Goal: Task Accomplishment & Management: Manage account settings

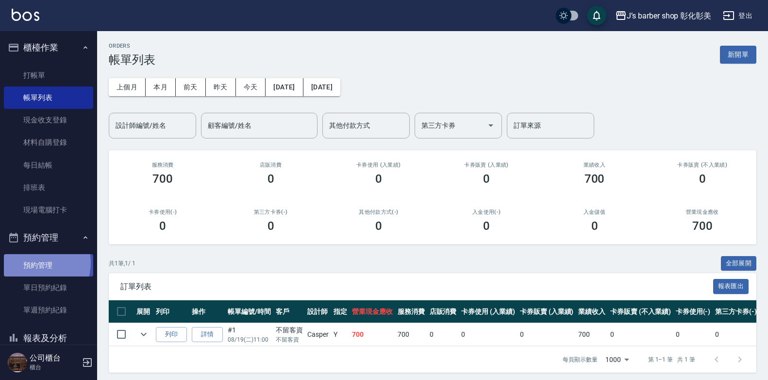
click at [37, 263] on link "預約管理" at bounding box center [48, 265] width 89 height 22
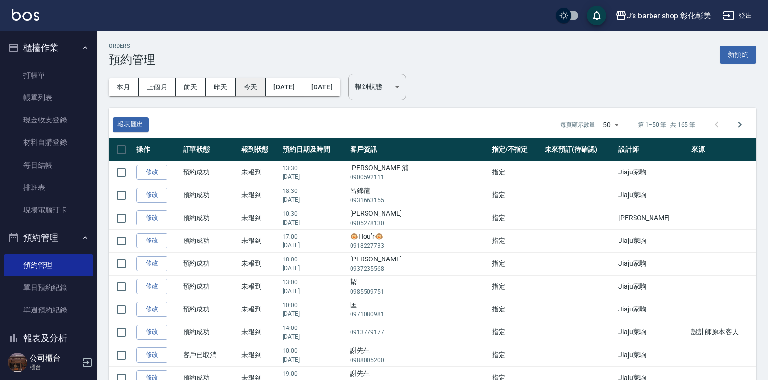
click at [256, 90] on button "今天" at bounding box center [251, 87] width 30 height 18
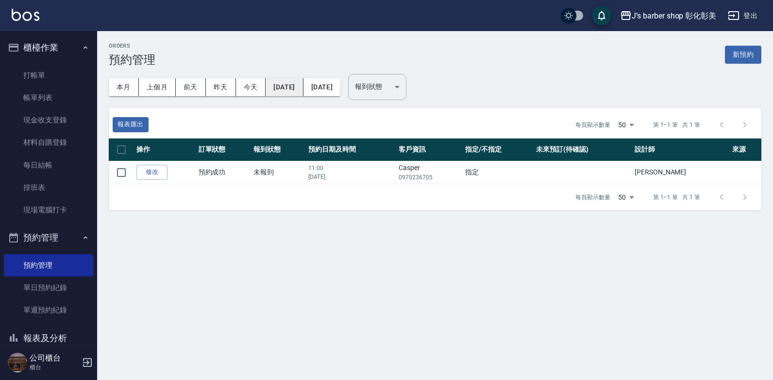
click at [295, 87] on button "[DATE]" at bounding box center [284, 87] width 37 height 18
drag, startPoint x: 295, startPoint y: 87, endPoint x: 278, endPoint y: 85, distance: 17.7
click at [278, 85] on button "[DATE]" at bounding box center [284, 87] width 37 height 18
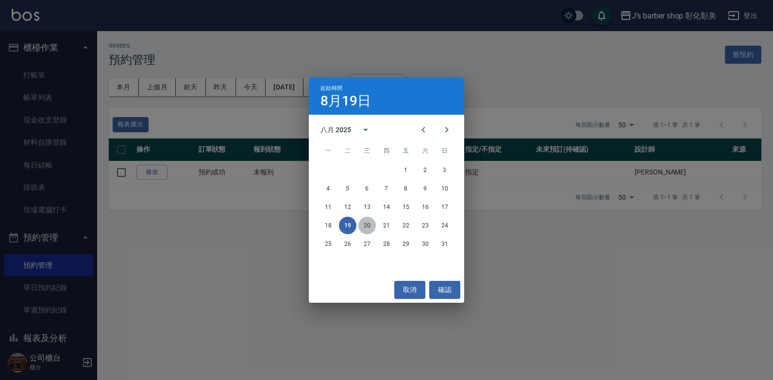
click at [362, 224] on button "20" at bounding box center [366, 225] width 17 height 17
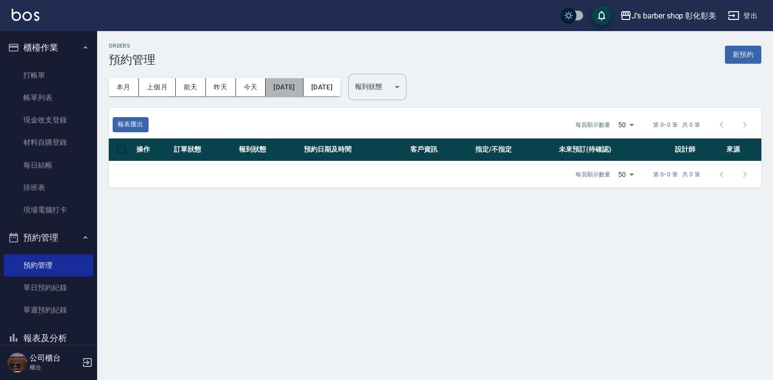
click at [291, 91] on button "[DATE]" at bounding box center [284, 87] width 37 height 18
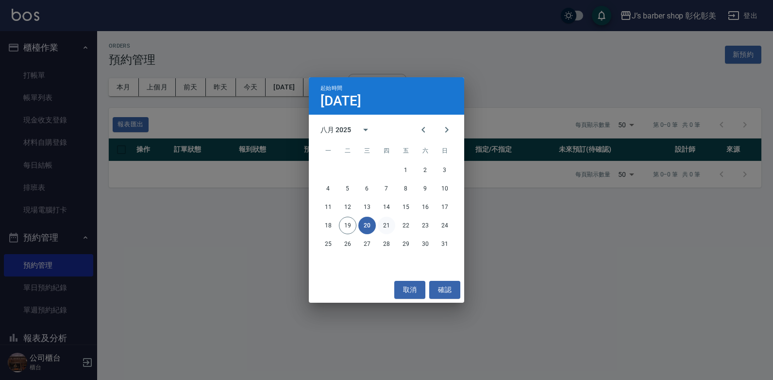
click at [385, 226] on button "21" at bounding box center [386, 225] width 17 height 17
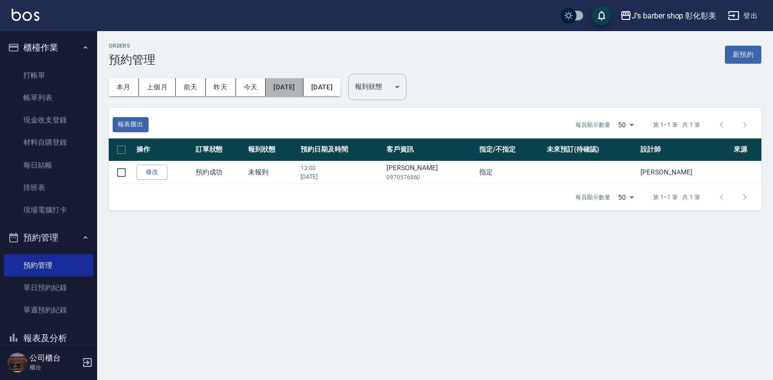
click at [281, 84] on button "[DATE]" at bounding box center [284, 87] width 37 height 18
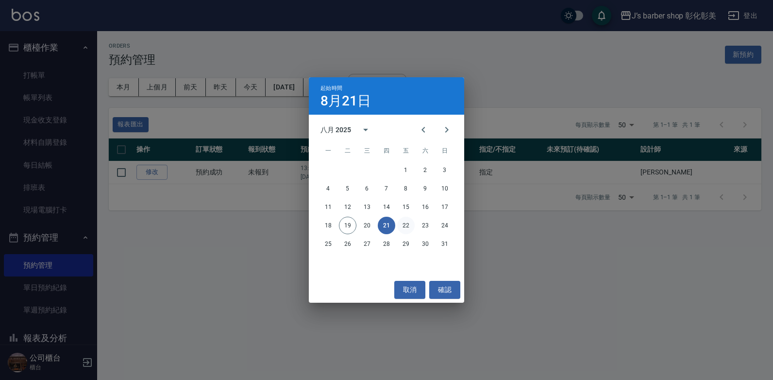
click at [408, 223] on button "22" at bounding box center [405, 225] width 17 height 17
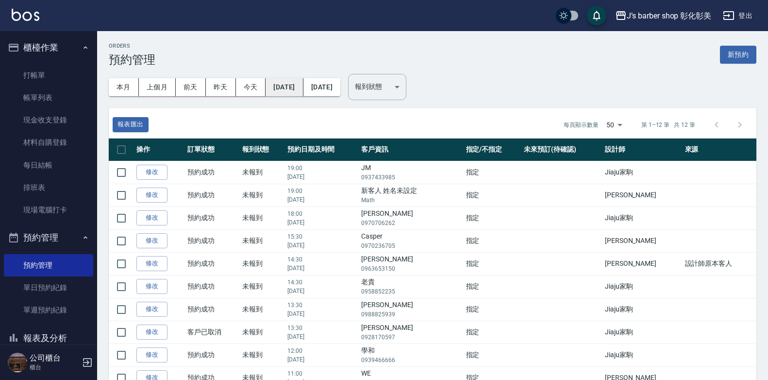
click at [303, 86] on button "[DATE]" at bounding box center [284, 87] width 37 height 18
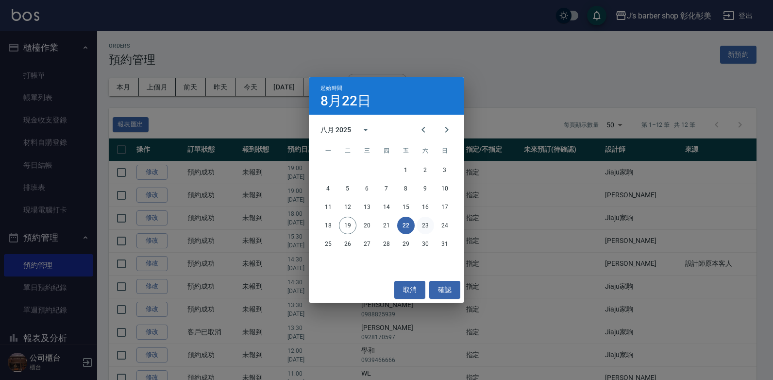
click at [425, 224] on button "23" at bounding box center [425, 225] width 17 height 17
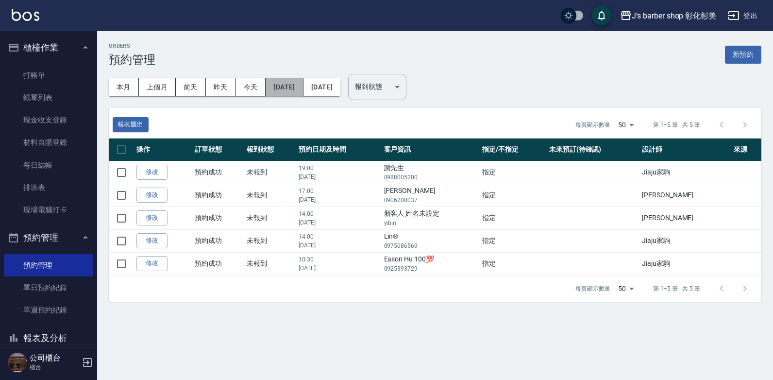
click at [303, 85] on button "[DATE]" at bounding box center [284, 87] width 37 height 18
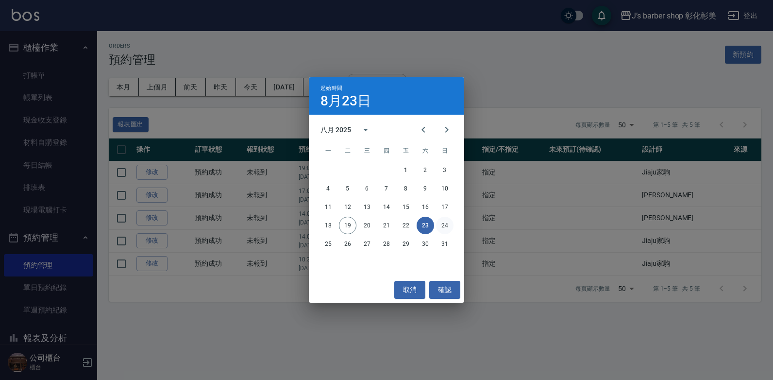
click at [449, 225] on button "24" at bounding box center [444, 225] width 17 height 17
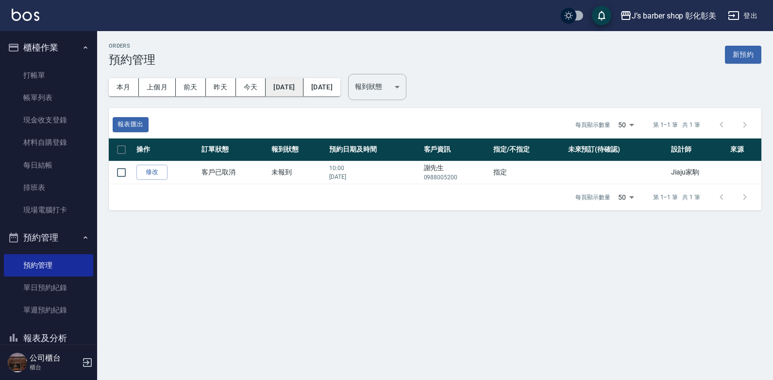
click at [295, 85] on button "[DATE]" at bounding box center [284, 87] width 37 height 18
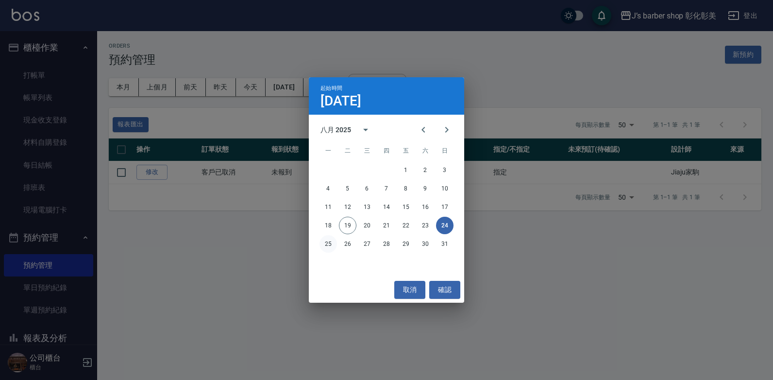
click at [330, 238] on button "25" at bounding box center [328, 243] width 17 height 17
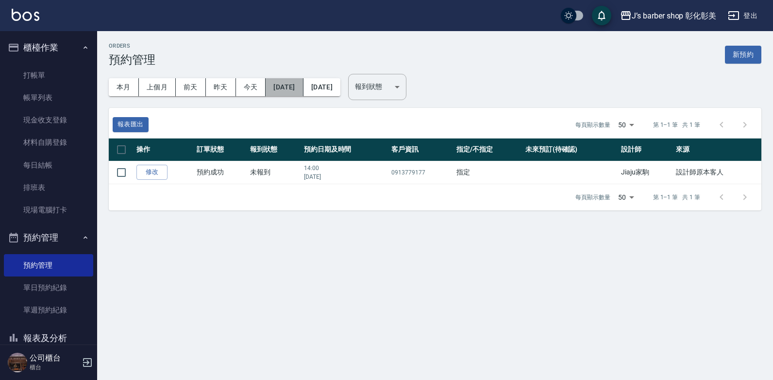
click at [289, 91] on button "[DATE]" at bounding box center [284, 87] width 37 height 18
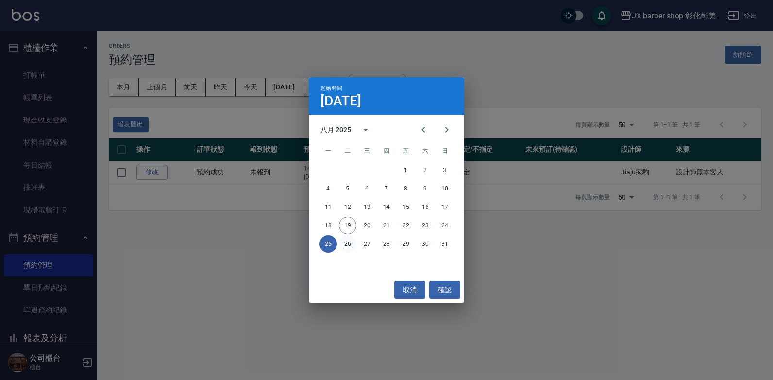
click at [351, 242] on button "26" at bounding box center [347, 243] width 17 height 17
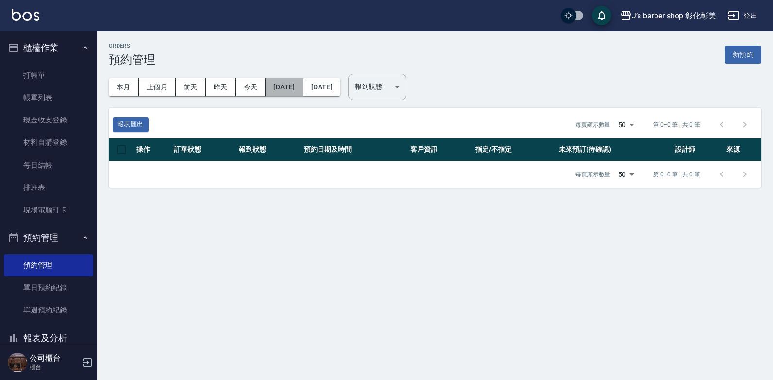
click at [268, 87] on button "[DATE]" at bounding box center [284, 87] width 37 height 18
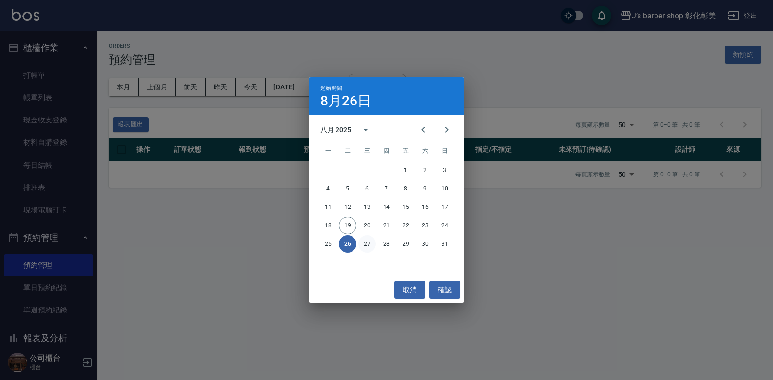
click at [362, 240] on button "27" at bounding box center [366, 243] width 17 height 17
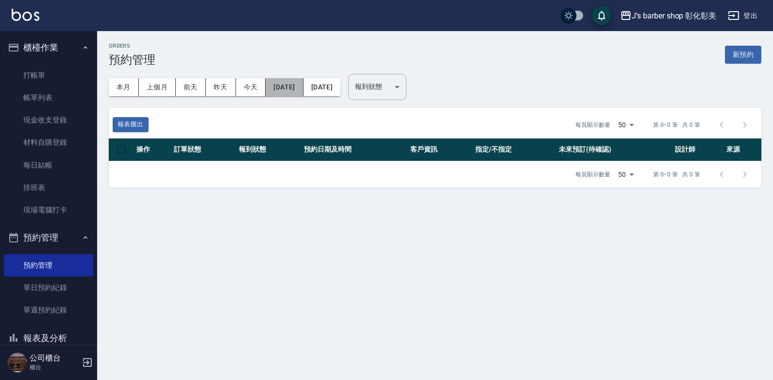
click at [300, 82] on button "[DATE]" at bounding box center [284, 87] width 37 height 18
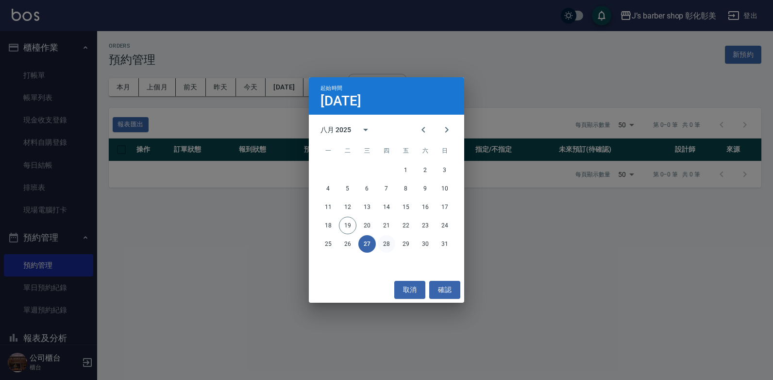
click at [384, 244] on button "28" at bounding box center [386, 243] width 17 height 17
click at [384, 244] on div "Orders 預約管理 新預約 本月 上個月 [DATE] [DATE] [DATE] [DATE] [DATE] 報到狀態 ​ 報到狀態 報表匯出 每頁顯示…" at bounding box center [386, 190] width 773 height 380
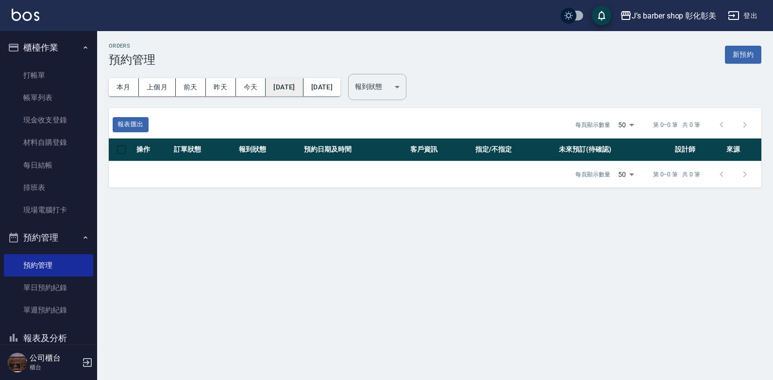
click at [295, 93] on button "[DATE]" at bounding box center [284, 87] width 37 height 18
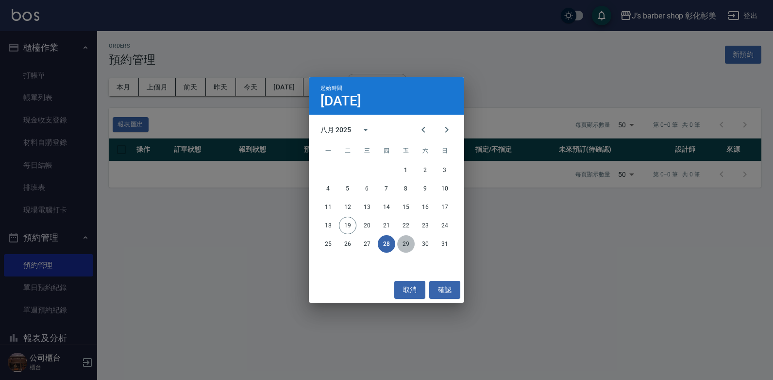
click at [407, 243] on button "29" at bounding box center [405, 243] width 17 height 17
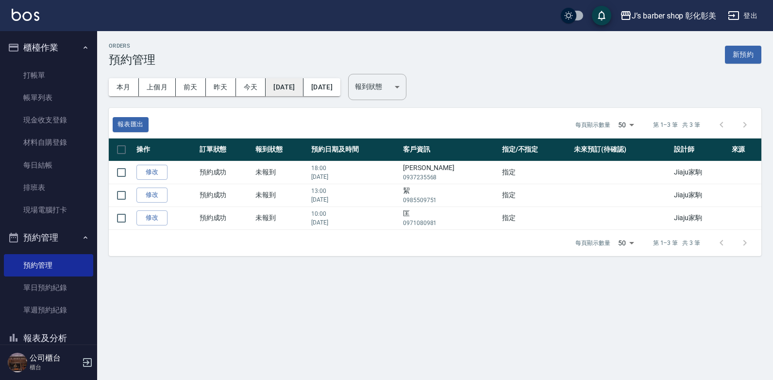
click at [300, 88] on button "[DATE]" at bounding box center [284, 87] width 37 height 18
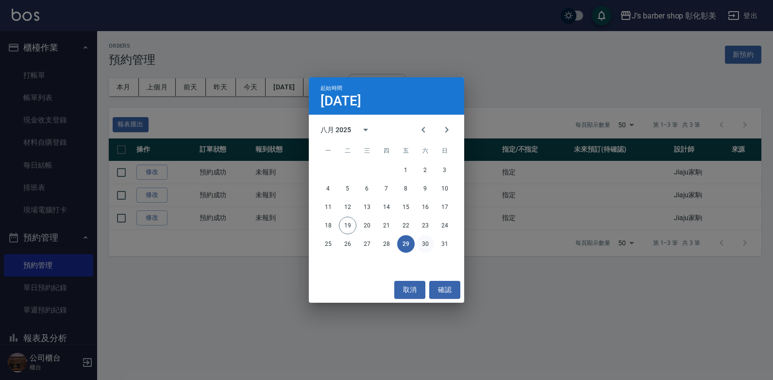
click at [426, 244] on button "30" at bounding box center [425, 243] width 17 height 17
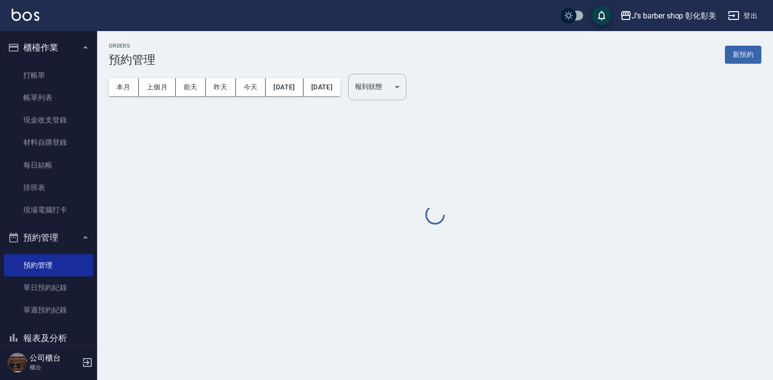
click at [426, 244] on div "Orders 預約管理 新預約 本月 上個月 [DATE] [DATE] [DATE] [DATE] [DATE] 報到狀態 ​ 報到狀態" at bounding box center [386, 190] width 773 height 380
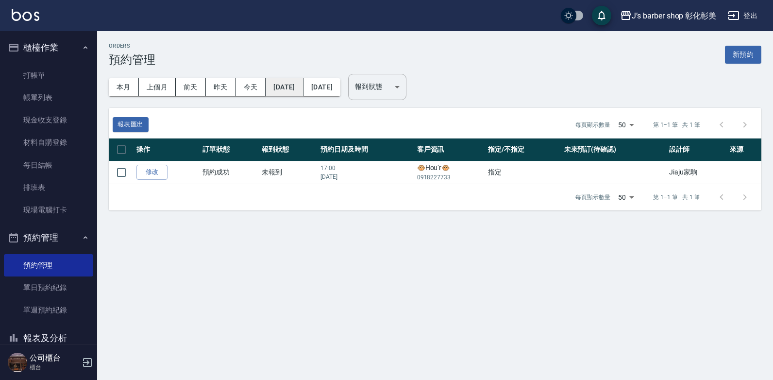
click at [278, 94] on button "[DATE]" at bounding box center [284, 87] width 37 height 18
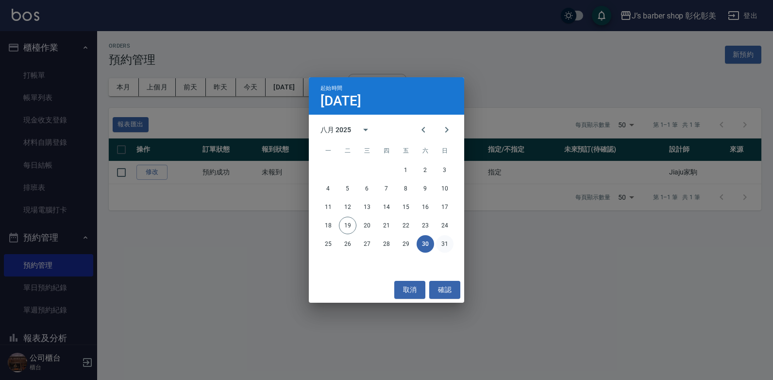
click at [443, 243] on button "31" at bounding box center [444, 243] width 17 height 17
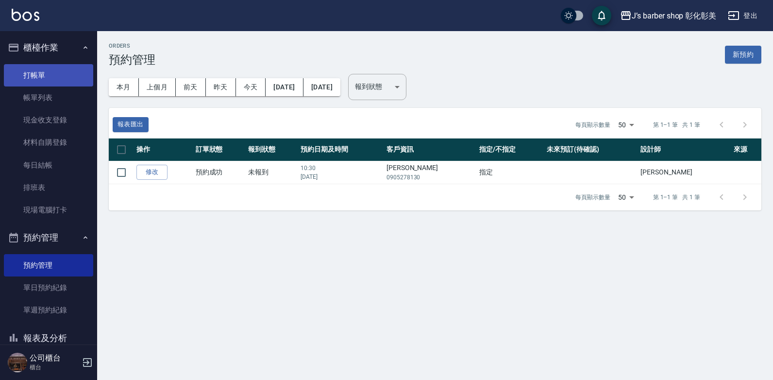
click at [59, 65] on link "打帳單" at bounding box center [48, 75] width 89 height 22
